Goal: Task Accomplishment & Management: Manage account settings

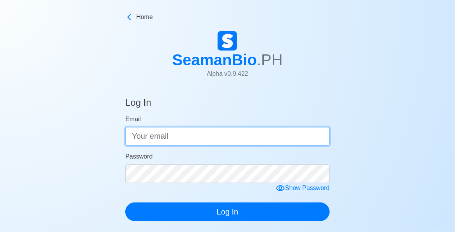
click at [189, 139] on input "Email" at bounding box center [227, 136] width 205 height 19
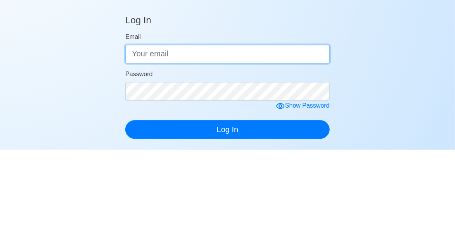
type input "aromawarel9@gmail.com"
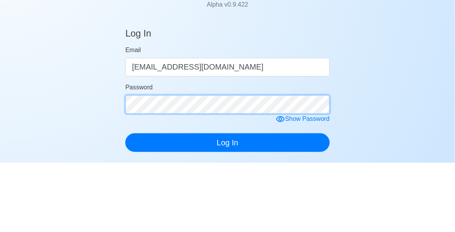
scroll to position [4, 0]
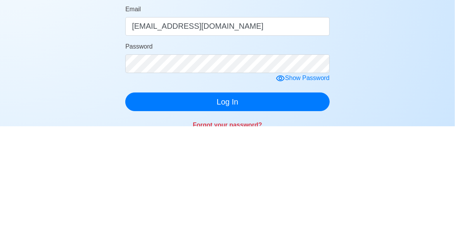
click at [279, 186] on form "Email aromawarel9@gmail.com Password Show Password Log In" at bounding box center [227, 163] width 205 height 106
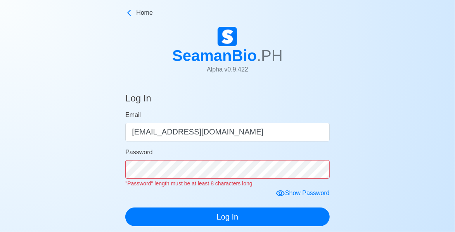
click at [283, 194] on icon at bounding box center [280, 193] width 9 height 6
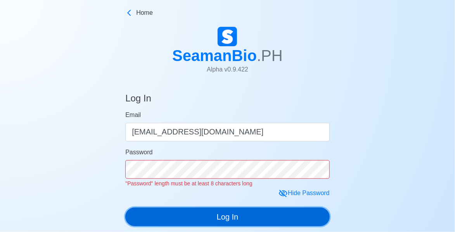
click at [270, 220] on div "Log In Email aromawarel9@gmail.com Password "Password" length must be at least …" at bounding box center [227, 166] width 205 height 167
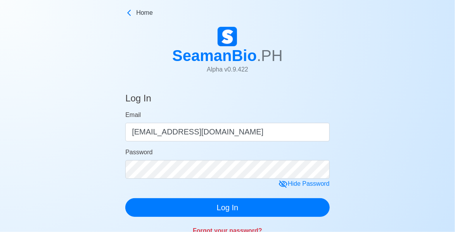
click at [293, 186] on div "Hide Password" at bounding box center [304, 184] width 51 height 10
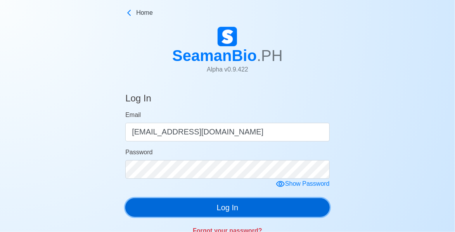
click at [259, 215] on button "Log In" at bounding box center [227, 207] width 205 height 19
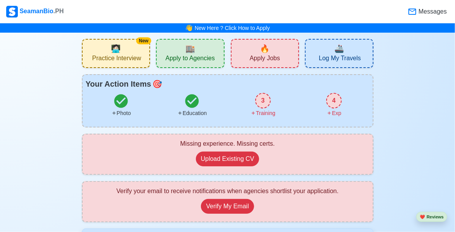
click at [274, 56] on span "Apply Jobs" at bounding box center [265, 59] width 30 height 10
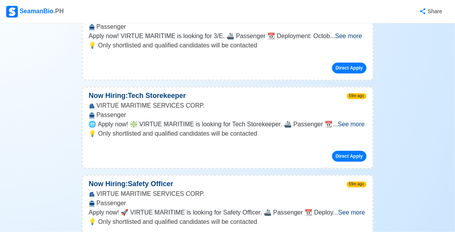
scroll to position [1281, 0]
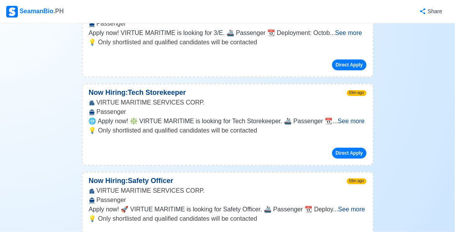
click at [354, 118] on span "See more" at bounding box center [351, 121] width 27 height 7
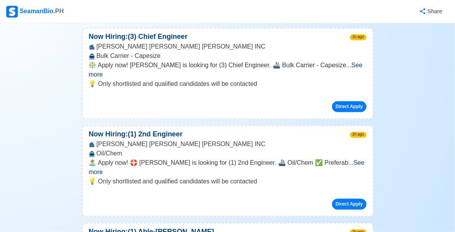
scroll to position [3434, 0]
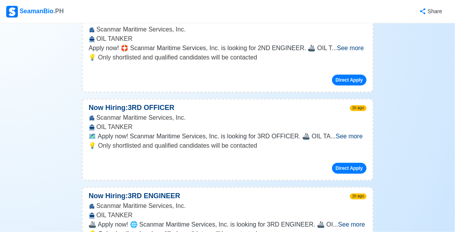
scroll to position [6911, 0]
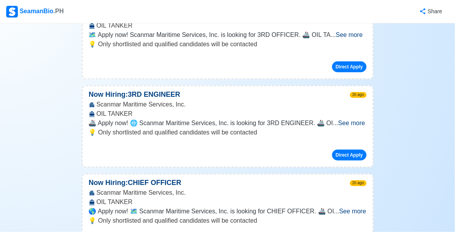
scroll to position [7017, 0]
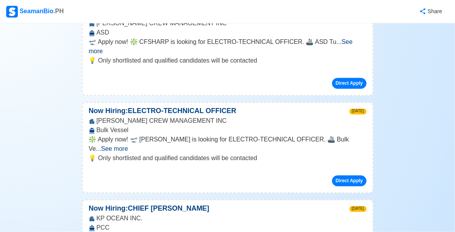
scroll to position [10129, 0]
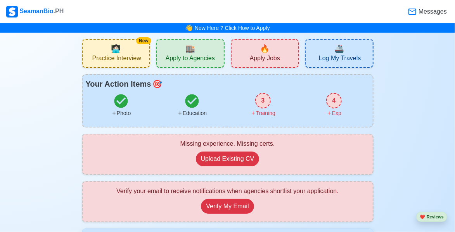
click at [205, 54] on span "Apply to Agencies" at bounding box center [190, 59] width 49 height 10
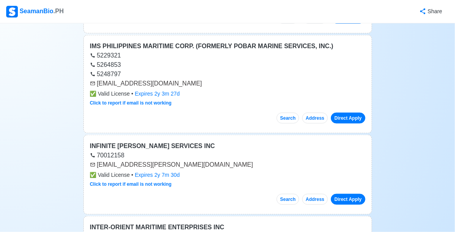
scroll to position [412, 0]
click at [288, 195] on button "Search" at bounding box center [288, 198] width 23 height 11
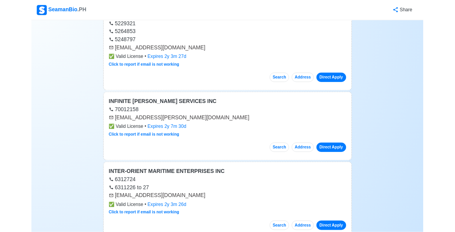
scroll to position [449, 0]
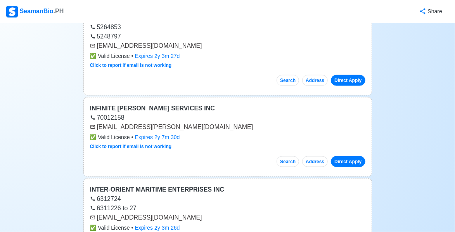
click at [111, 106] on div "INFINITE MANNING SERVICES INC" at bounding box center [228, 108] width 276 height 9
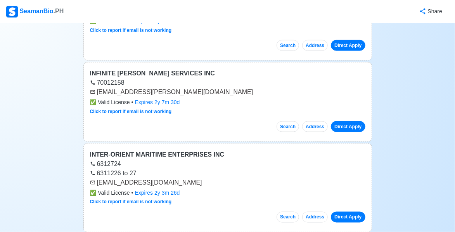
scroll to position [482, 0]
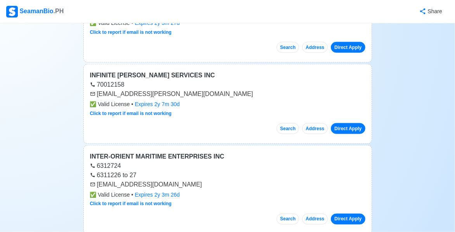
click at [161, 111] on link "Click to report if email is not working" at bounding box center [131, 113] width 82 height 5
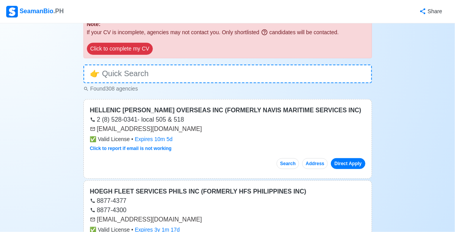
scroll to position [0, 0]
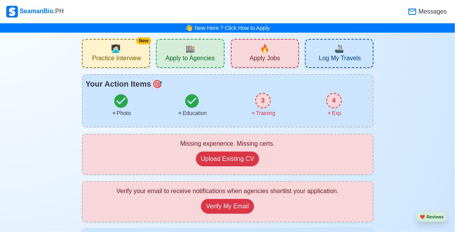
click at [200, 57] on span "Apply to Agencies" at bounding box center [190, 59] width 49 height 10
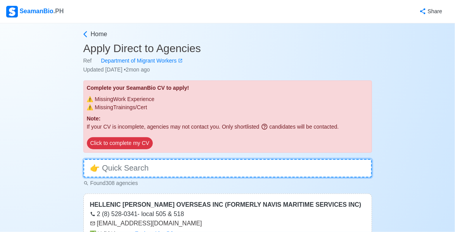
click at [158, 170] on input at bounding box center [227, 168] width 289 height 19
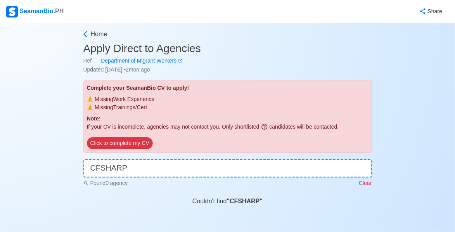
click at [121, 184] on p "Found 0 agency" at bounding box center [105, 183] width 45 height 8
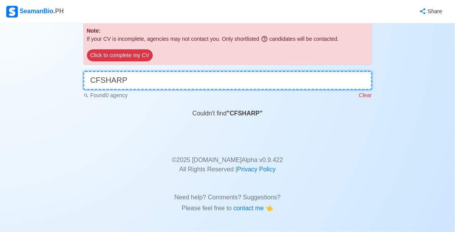
click at [144, 82] on input "CFSHARP" at bounding box center [227, 80] width 289 height 19
type input "C"
type input "c"
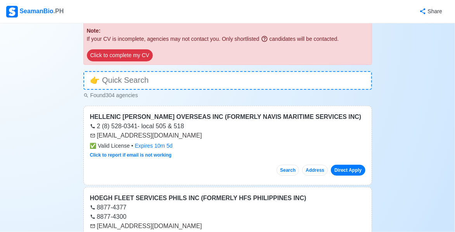
click at [284, 120] on div "HELLENIC MANNING OVERSEAS INC (FORMERLY NAVIS MARITIME SERVICES INC)" at bounding box center [228, 116] width 276 height 9
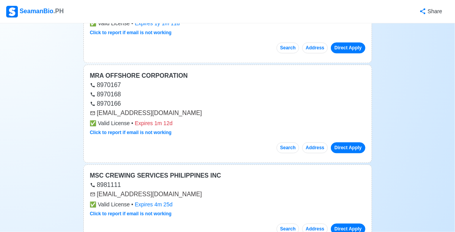
scroll to position [4995, 0]
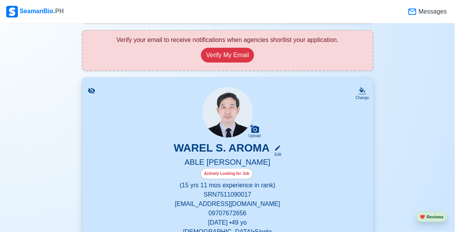
scroll to position [150, 0]
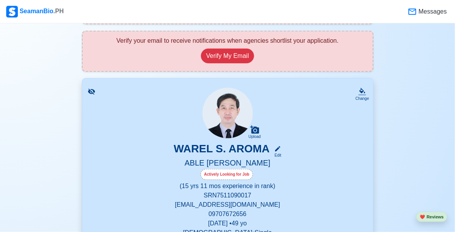
click at [90, 89] on icon at bounding box center [92, 92] width 8 height 8
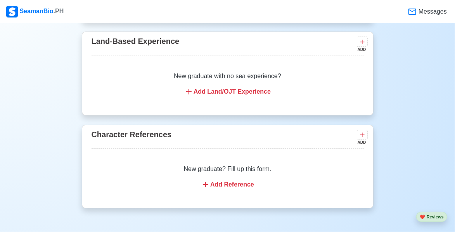
scroll to position [1126, 0]
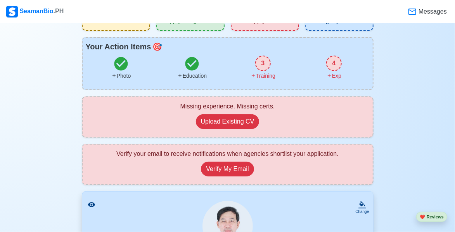
scroll to position [0, 0]
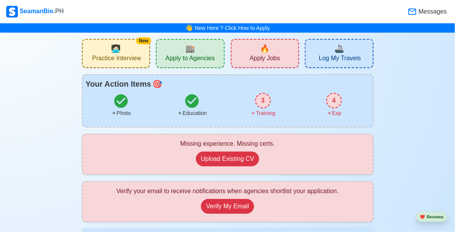
click at [417, 14] on icon at bounding box center [412, 11] width 9 height 9
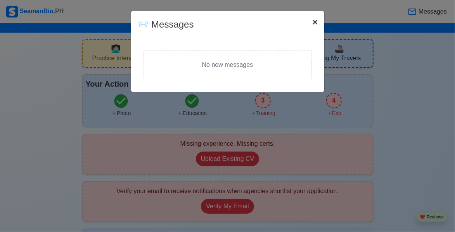
click at [318, 26] on button "× Close" at bounding box center [315, 22] width 18 height 22
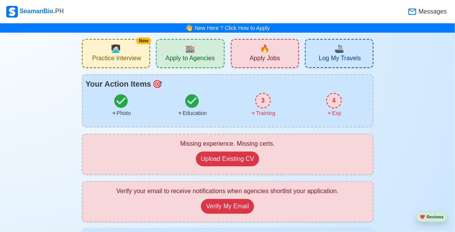
click at [271, 54] on span "Apply Jobs" at bounding box center [265, 59] width 30 height 10
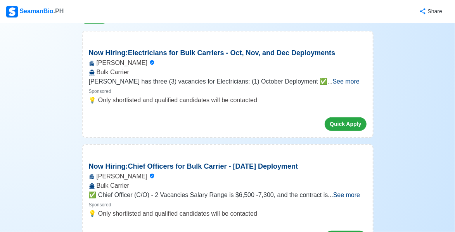
scroll to position [182, 0]
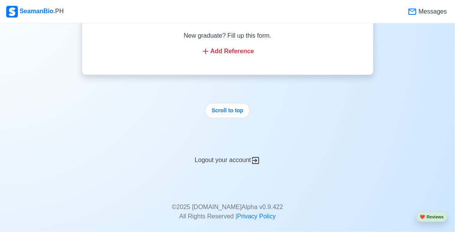
scroll to position [1260, 0]
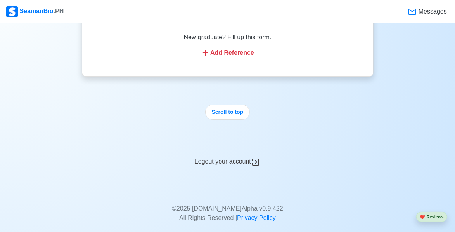
click at [252, 149] on div "Logout your account" at bounding box center [228, 157] width 292 height 19
